Goal: Information Seeking & Learning: Check status

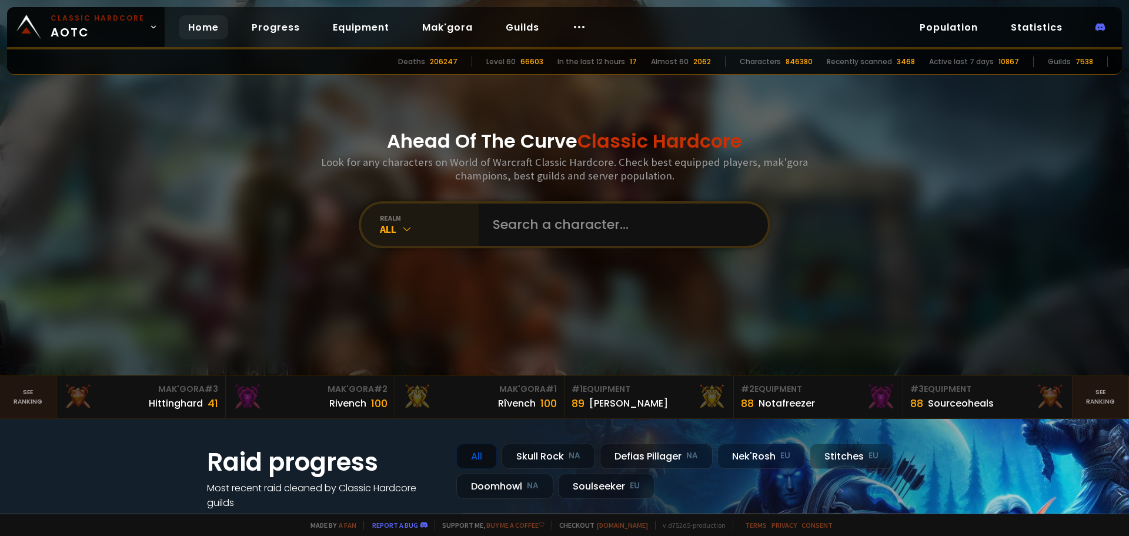
click at [409, 226] on icon at bounding box center [407, 229] width 12 height 12
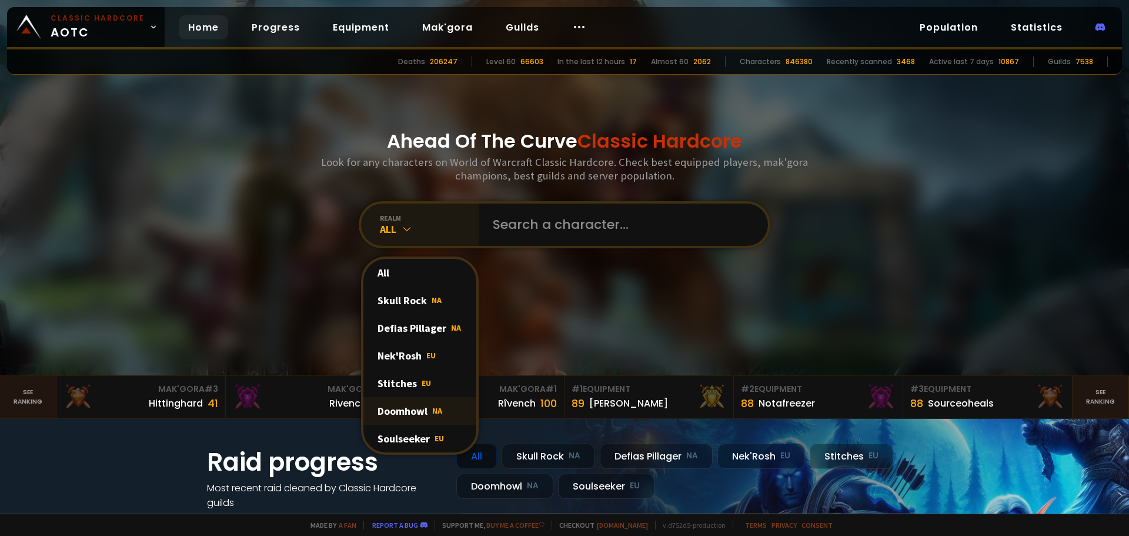
click at [411, 406] on div "Doomhowl NA" at bounding box center [419, 411] width 113 height 28
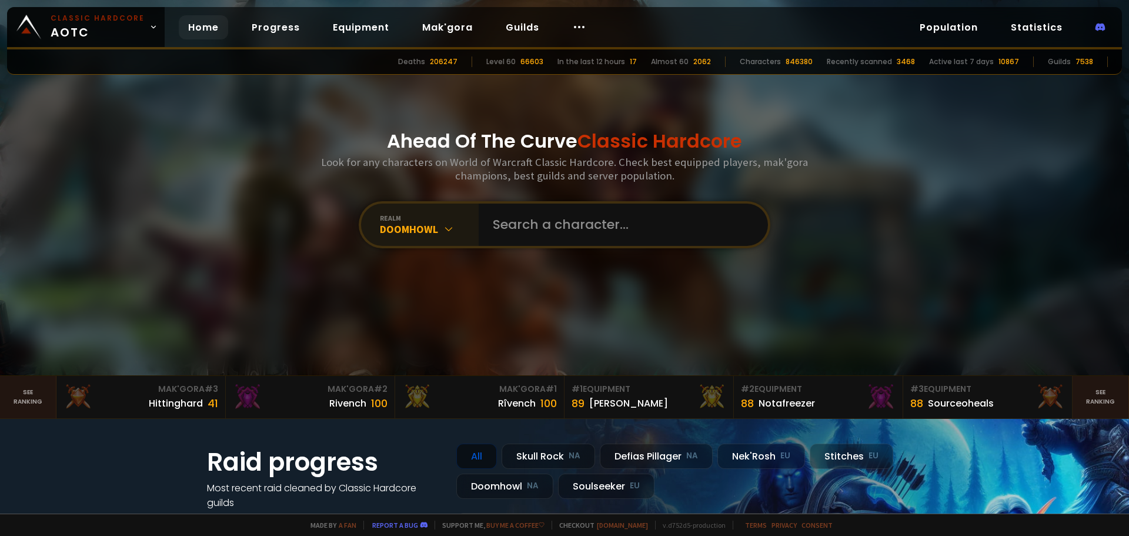
click at [293, 269] on div "Ahead Of The Curve Classic Hardcore Look for any characters on World of Warcraf…" at bounding box center [565, 187] width 709 height 375
click at [564, 248] on div "realm Doomhowl" at bounding box center [565, 224] width 412 height 47
click at [573, 218] on input "text" at bounding box center [620, 225] width 268 height 42
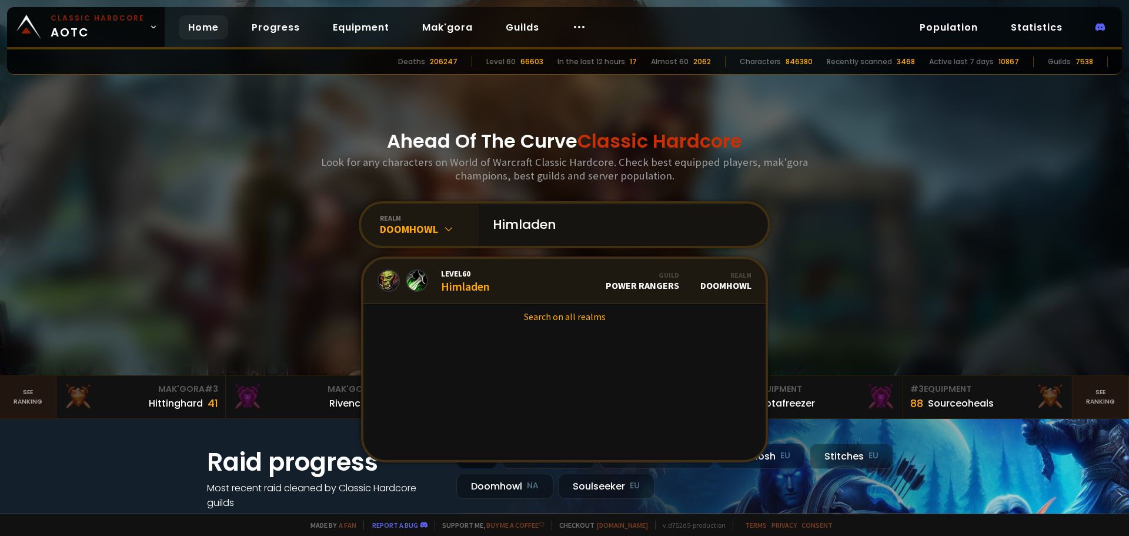
type input "Himladen"
click at [462, 281] on div "Level 60 Himladen" at bounding box center [465, 280] width 49 height 25
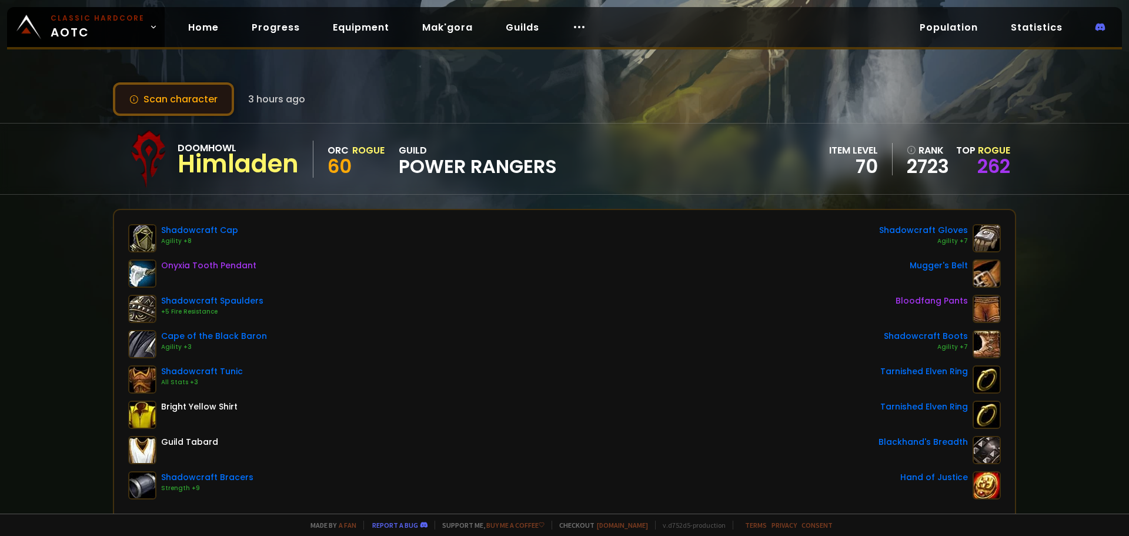
click at [153, 108] on button "Scan character" at bounding box center [173, 99] width 121 height 34
click at [351, 36] on link "Equipment" at bounding box center [360, 27] width 75 height 24
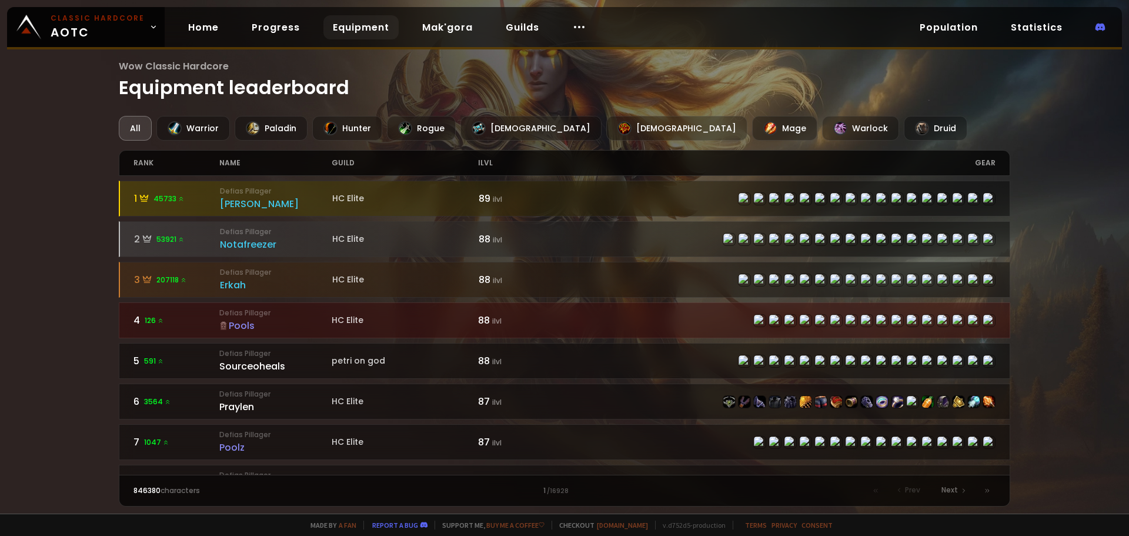
click at [134, 127] on div "All" at bounding box center [135, 128] width 33 height 25
click at [427, 122] on div "Rogue" at bounding box center [421, 128] width 69 height 25
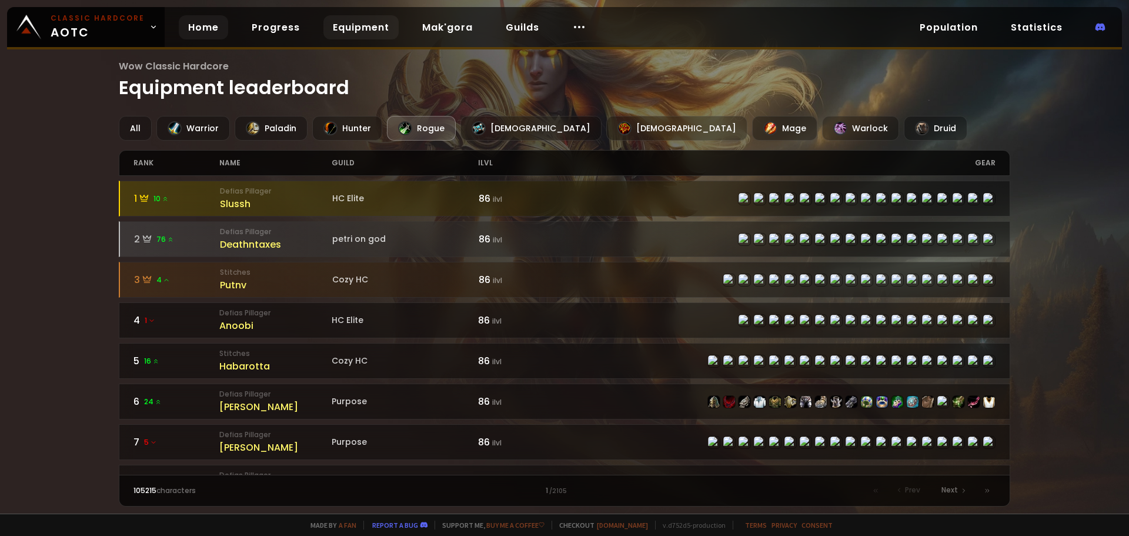
click at [186, 31] on link "Home" at bounding box center [203, 27] width 49 height 24
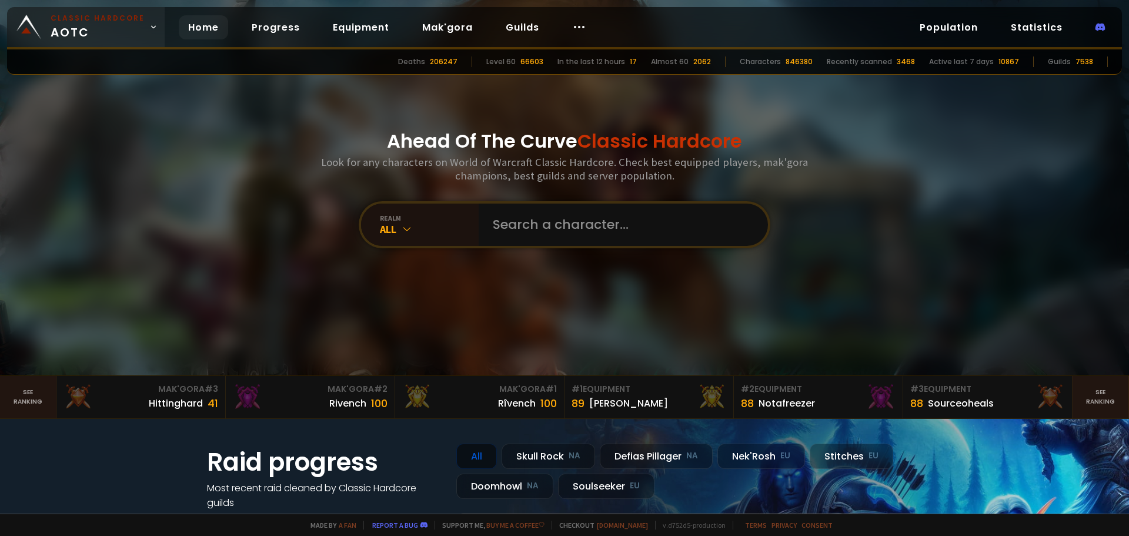
click at [114, 33] on span "Classic Hardcore AOTC" at bounding box center [98, 27] width 94 height 28
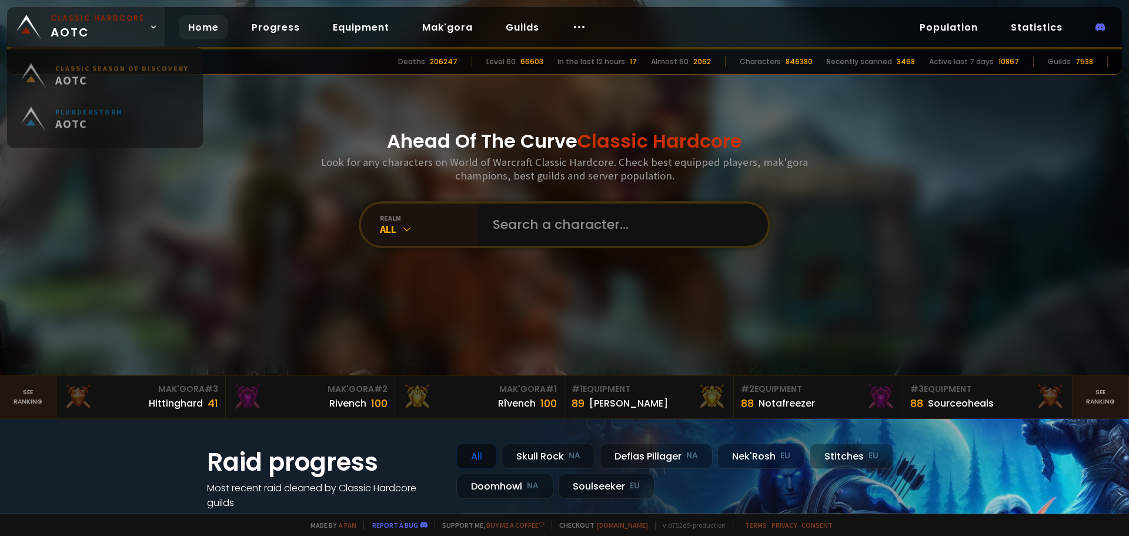
click at [110, 34] on span "Classic Hardcore AOTC" at bounding box center [98, 27] width 94 height 28
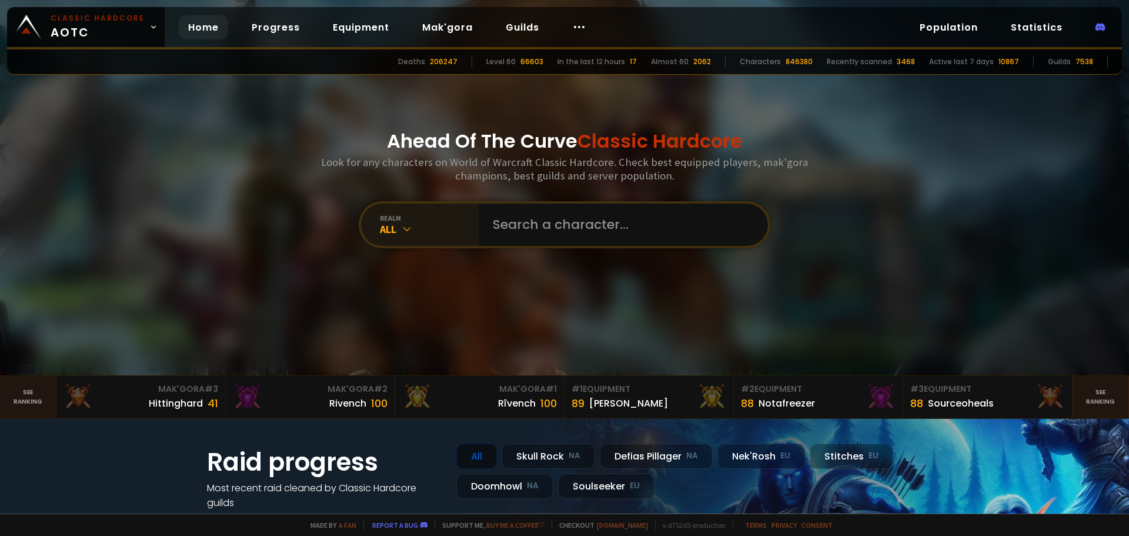
click at [417, 225] on div "All" at bounding box center [429, 229] width 99 height 14
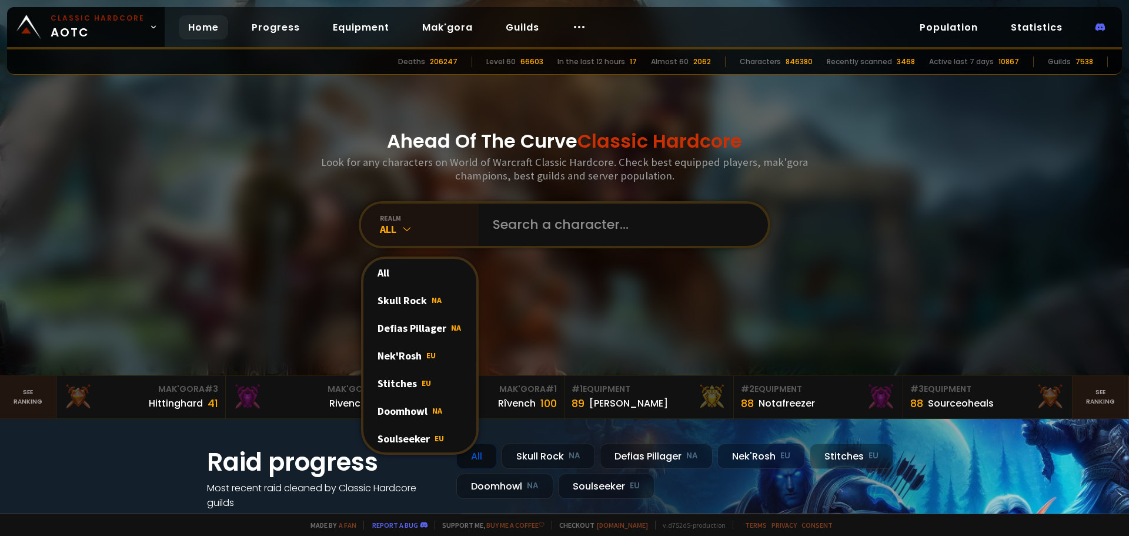
click at [256, 238] on div "Ahead Of The Curve Classic Hardcore Look for any characters on World of Warcraf…" at bounding box center [565, 187] width 709 height 375
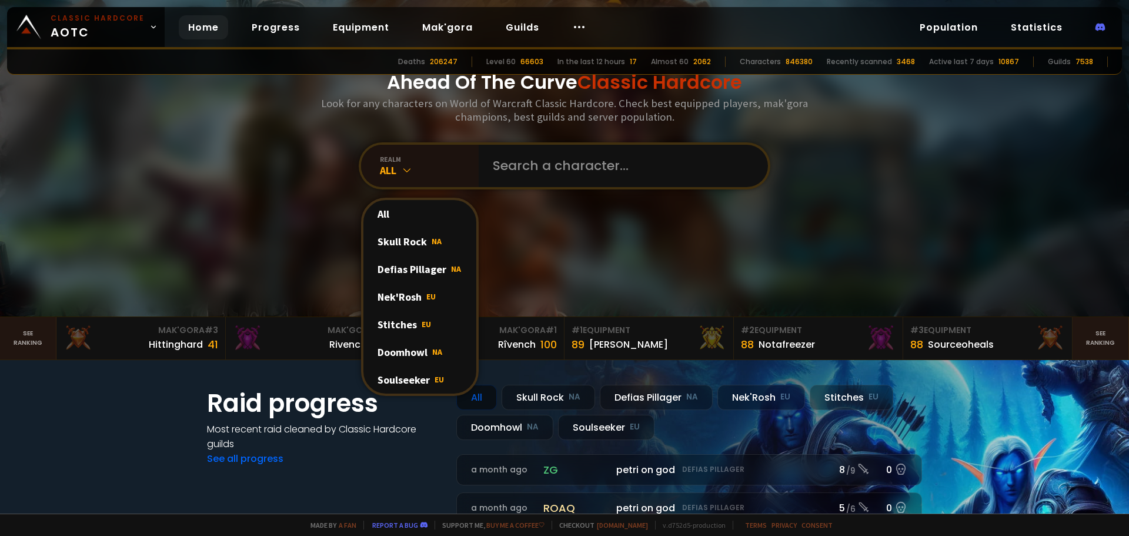
click at [248, 235] on div "Ahead Of The Curve Classic Hardcore Look for any characters on World of Warcraf…" at bounding box center [565, 128] width 709 height 375
click at [397, 352] on div "Doomhowl NA" at bounding box center [419, 352] width 113 height 28
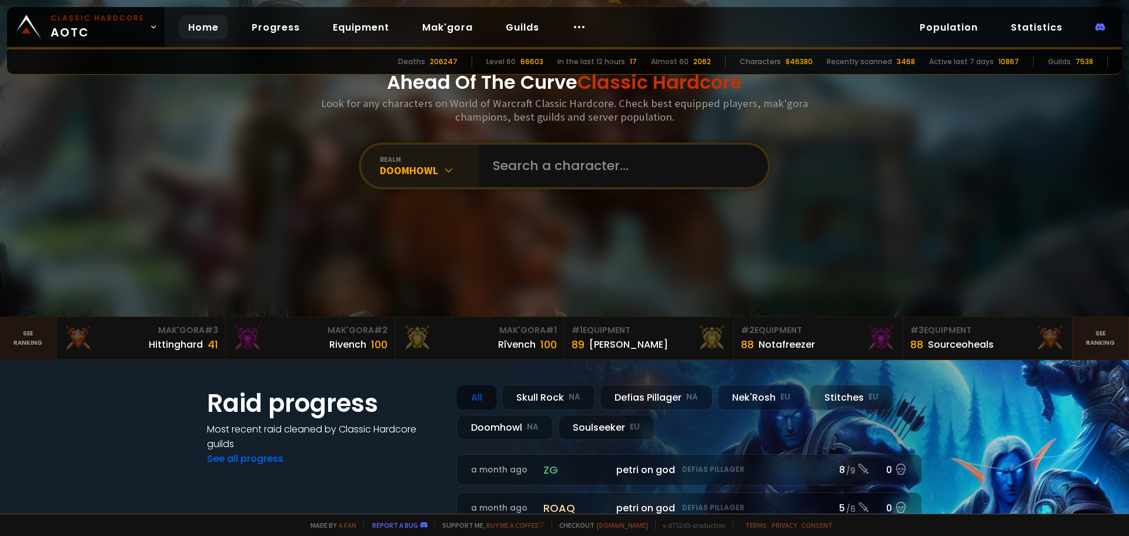
scroll to position [176, 0]
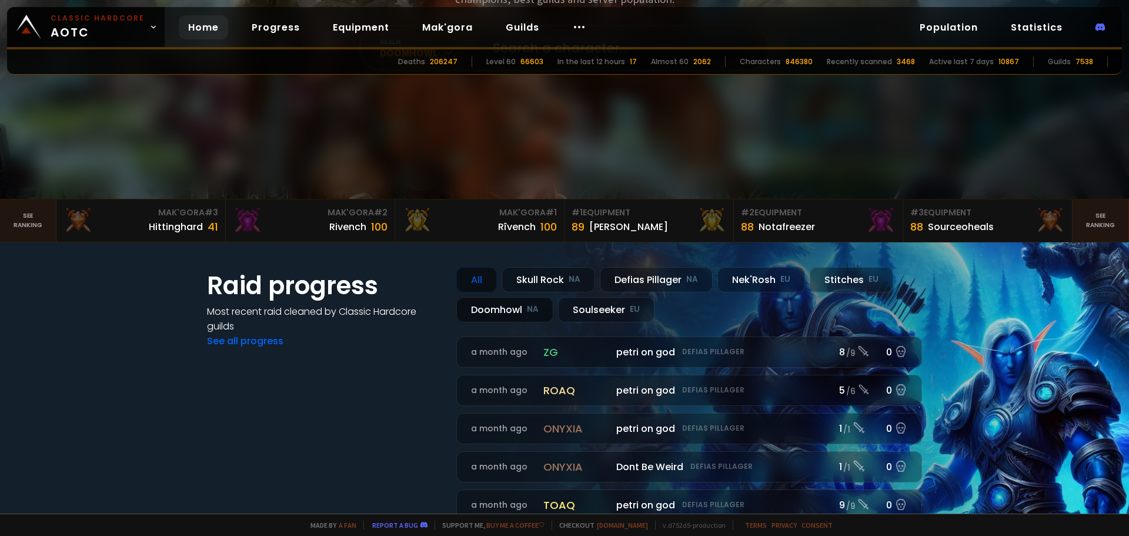
click at [477, 312] on div "Doomhowl NA" at bounding box center [504, 309] width 97 height 25
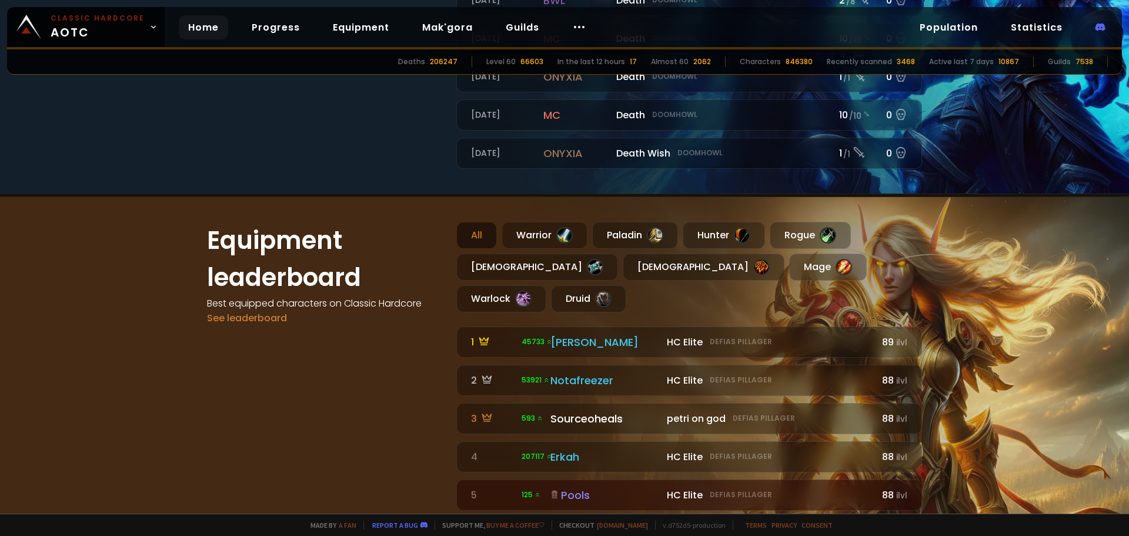
scroll to position [706, 0]
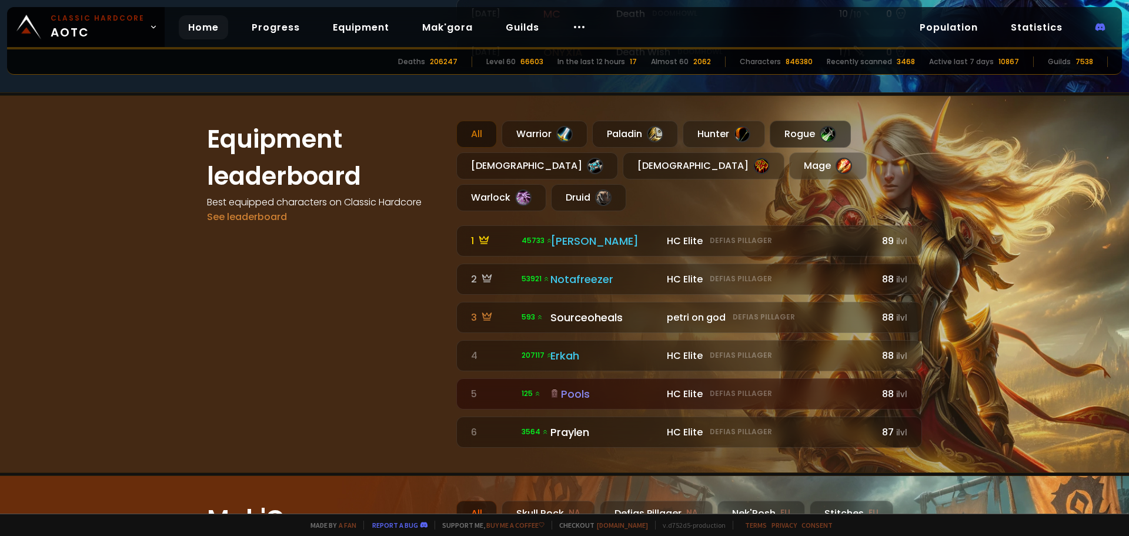
click at [786, 131] on div "Rogue" at bounding box center [810, 134] width 81 height 27
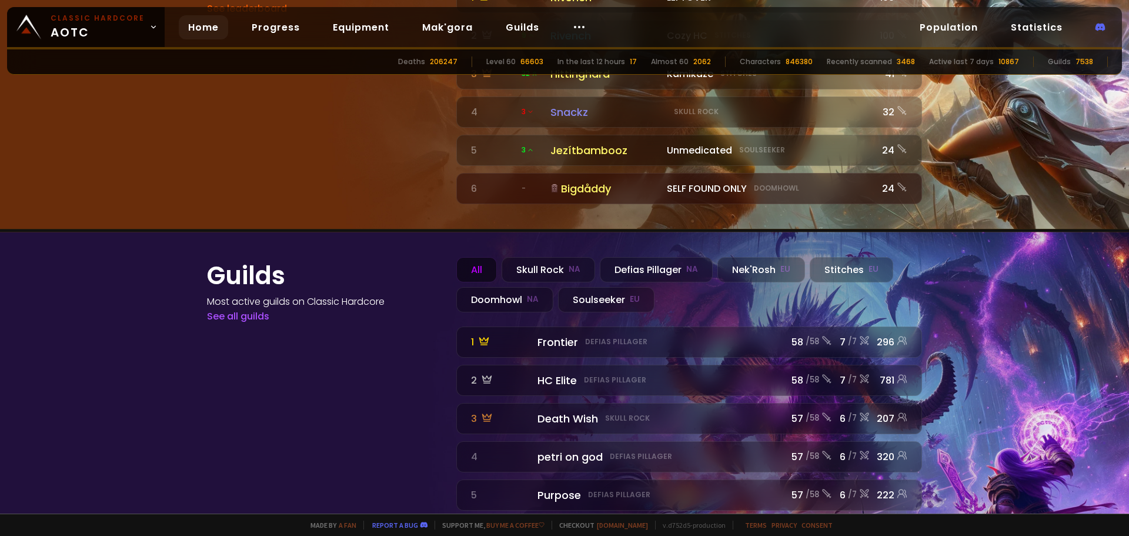
scroll to position [1304, 0]
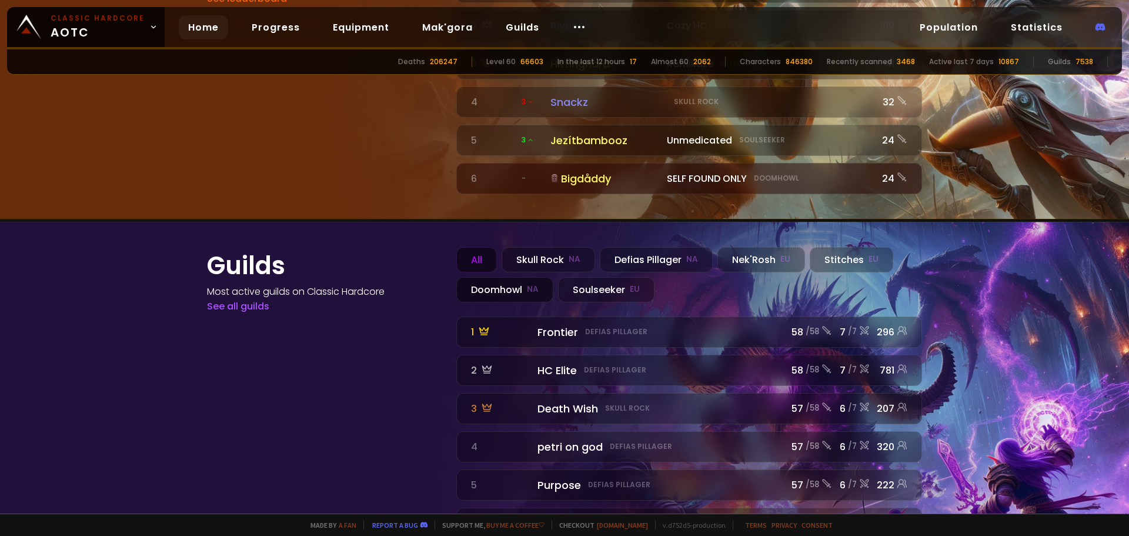
click at [499, 277] on div "Doomhowl NA" at bounding box center [504, 289] width 97 height 25
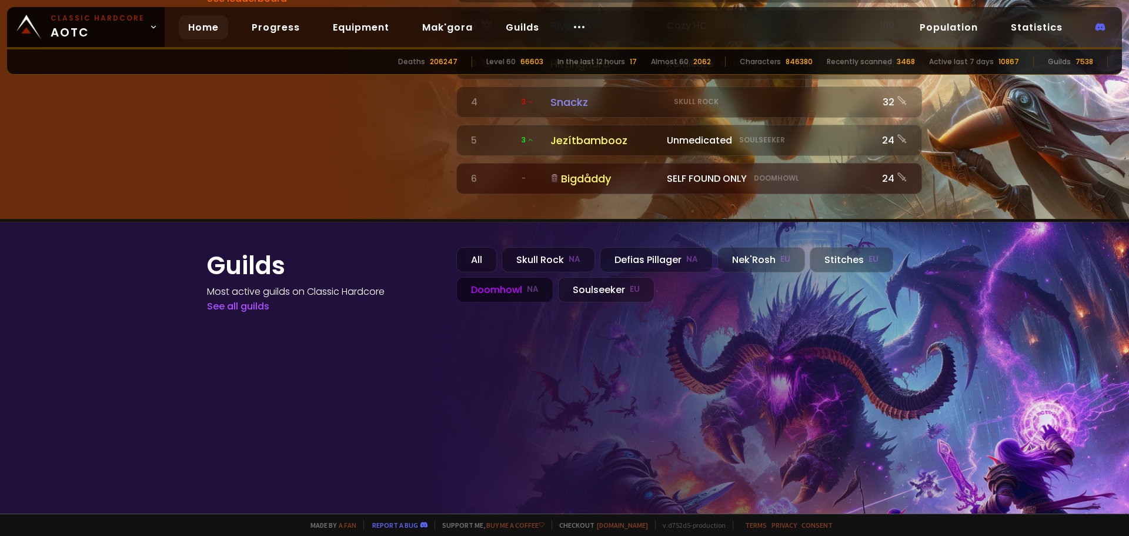
click at [423, 291] on div "Guilds Most active guilds on Classic Hardcore See all guilds" at bounding box center [324, 383] width 235 height 273
click at [460, 247] on div "All" at bounding box center [476, 259] width 41 height 25
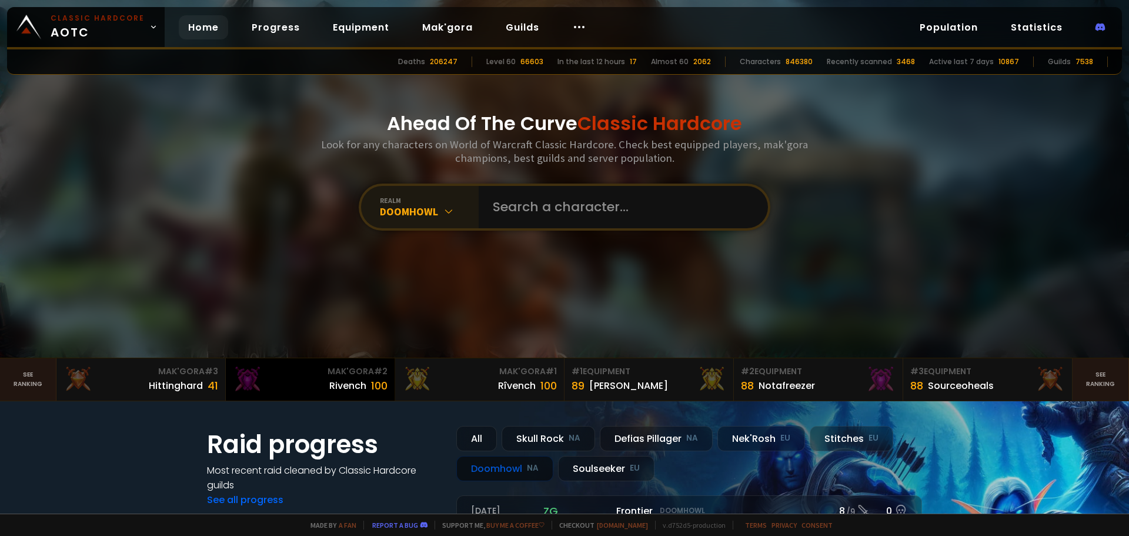
scroll to position [0, 0]
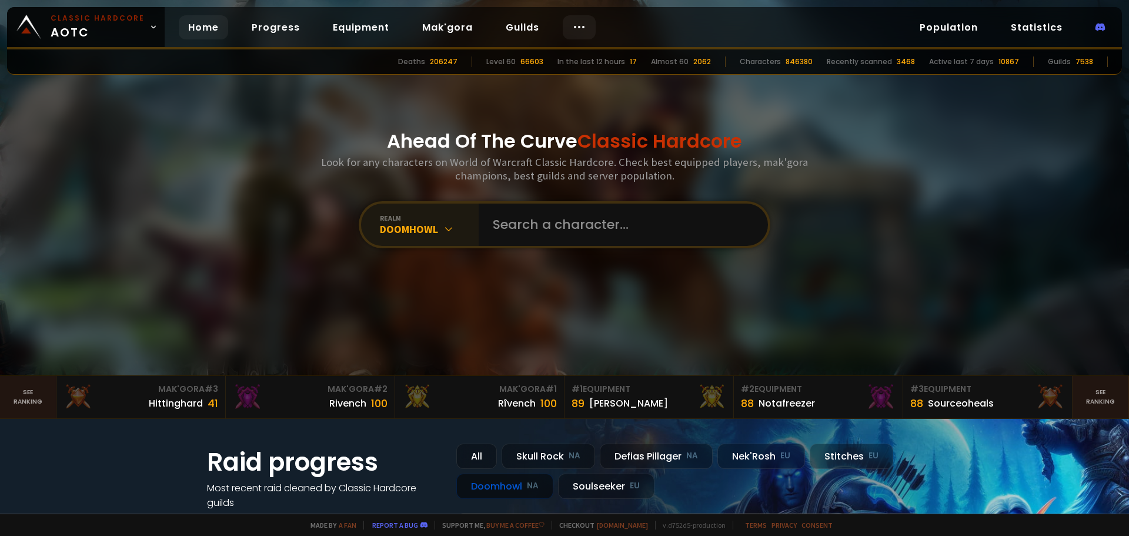
click at [589, 20] on div at bounding box center [579, 27] width 33 height 24
click at [293, 26] on link "Progress" at bounding box center [275, 27] width 67 height 24
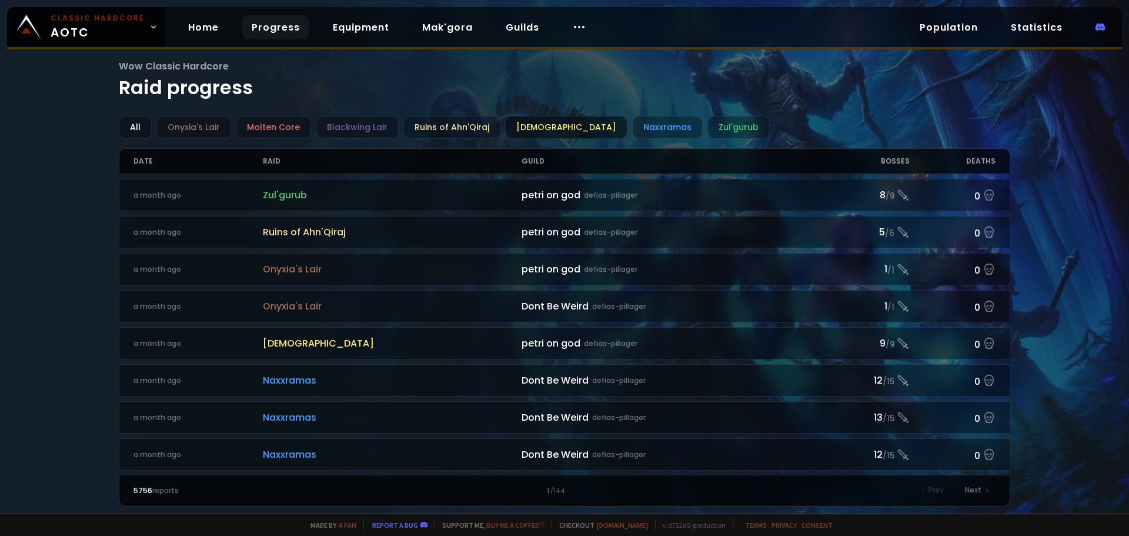
click at [539, 125] on div "[DEMOGRAPHIC_DATA]" at bounding box center [566, 127] width 122 height 23
